Goal: Task Accomplishment & Management: Manage account settings

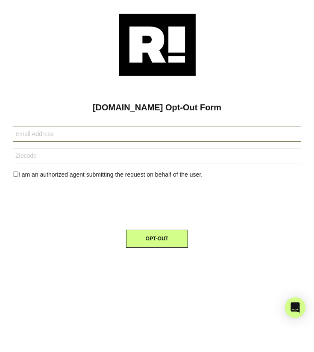
click at [85, 138] on input "text" at bounding box center [157, 133] width 288 height 15
type input "[EMAIL_ADDRESS][DOMAIN_NAME]"
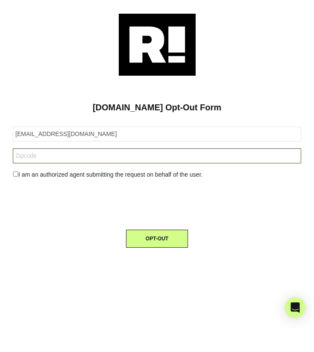
type input "96818"
click at [72, 160] on input "96818" at bounding box center [157, 155] width 288 height 15
drag, startPoint x: 38, startPoint y: 156, endPoint x: 5, endPoint y: 156, distance: 33.8
click at [5, 156] on div "[DOMAIN_NAME] Opt-Out Form [EMAIL_ADDRESS][DOMAIN_NAME] 96818 I am an authorize…" at bounding box center [157, 176] width 314 height 352
type input "94043"
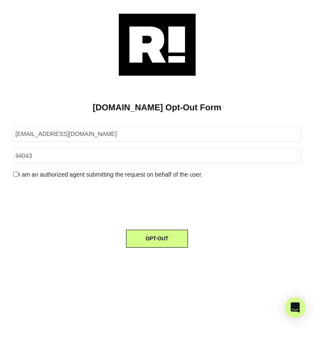
click at [11, 189] on div at bounding box center [156, 202] width 301 height 33
click at [16, 175] on input "checkbox" at bounding box center [16, 173] width 6 height 5
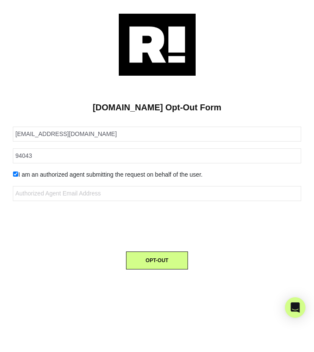
click at [13, 178] on div "I am an authorized agent submitting the request on behalf of the user." at bounding box center [156, 174] width 301 height 9
click at [15, 172] on input "checkbox" at bounding box center [16, 173] width 6 height 5
checkbox input "false"
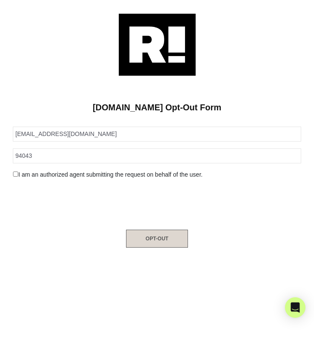
click at [162, 241] on button "OPT-OUT" at bounding box center [157, 238] width 62 height 18
